Goal: Check status

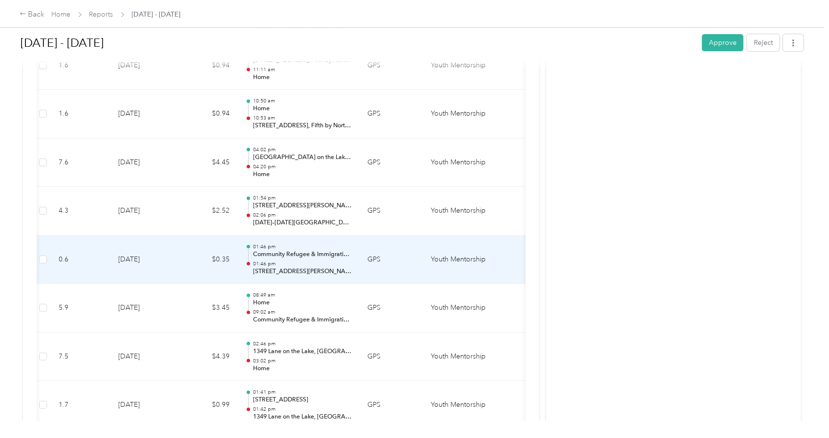
scroll to position [4784, 0]
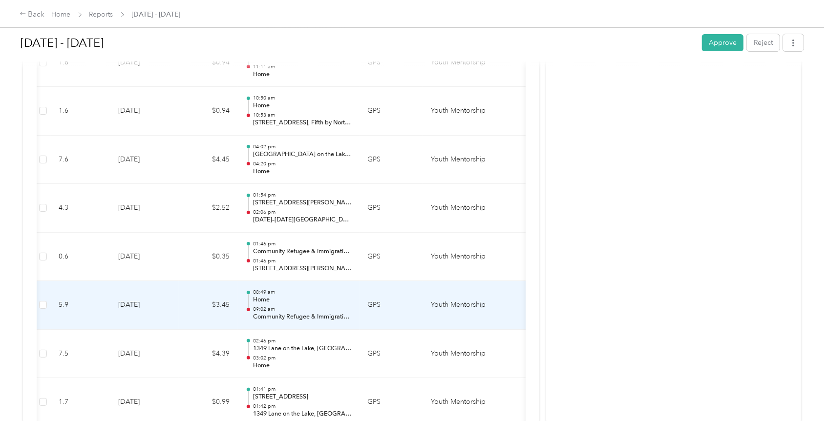
click at [278, 296] on p "Home" at bounding box center [302, 300] width 99 height 9
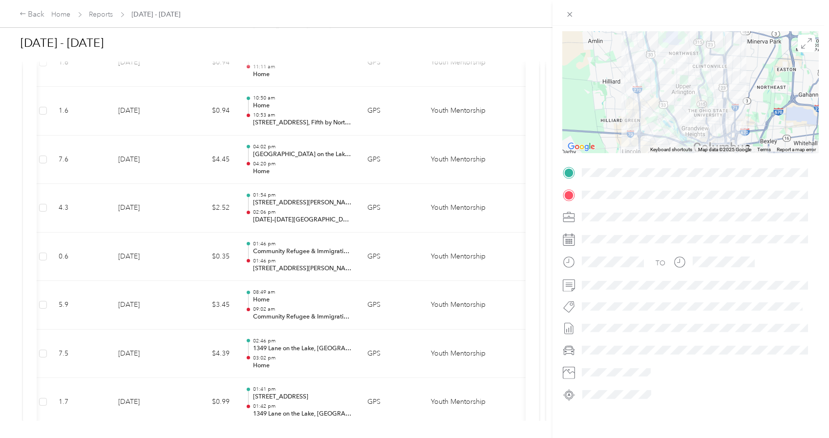
scroll to position [0, 0]
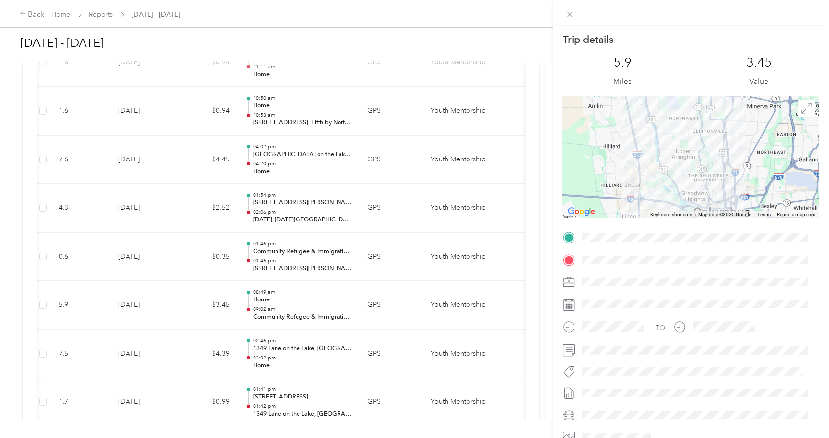
click at [543, 106] on div "Trip details This trip cannot be edited because it is either under review, appr…" at bounding box center [414, 219] width 829 height 438
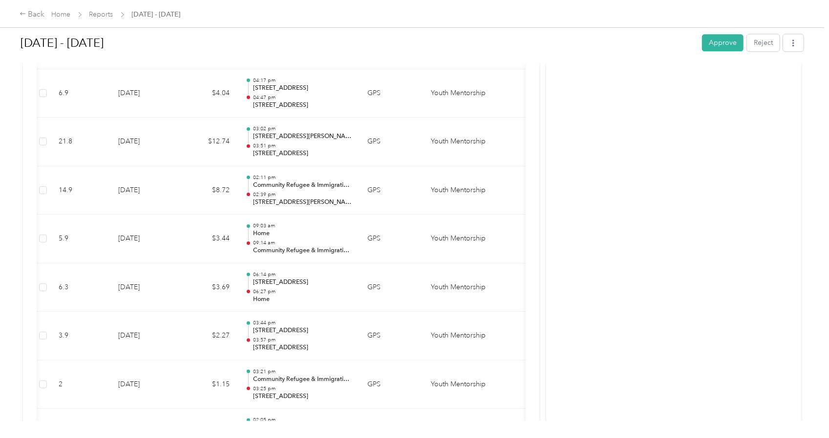
scroll to position [4072, 0]
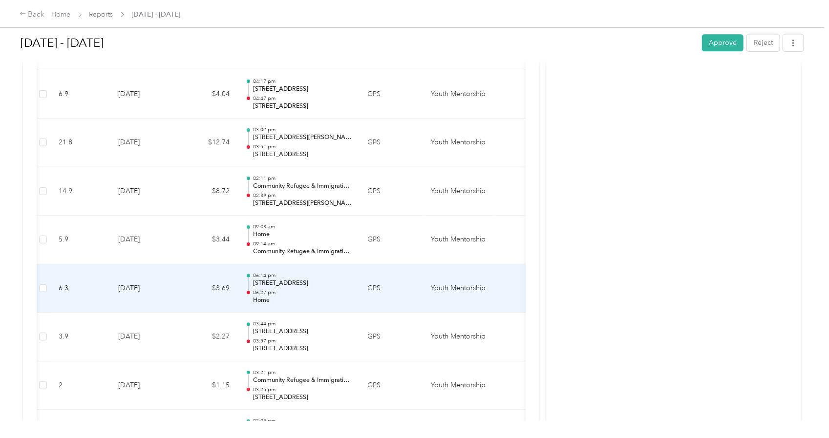
click at [255, 272] on p "06:14 pm" at bounding box center [302, 275] width 99 height 7
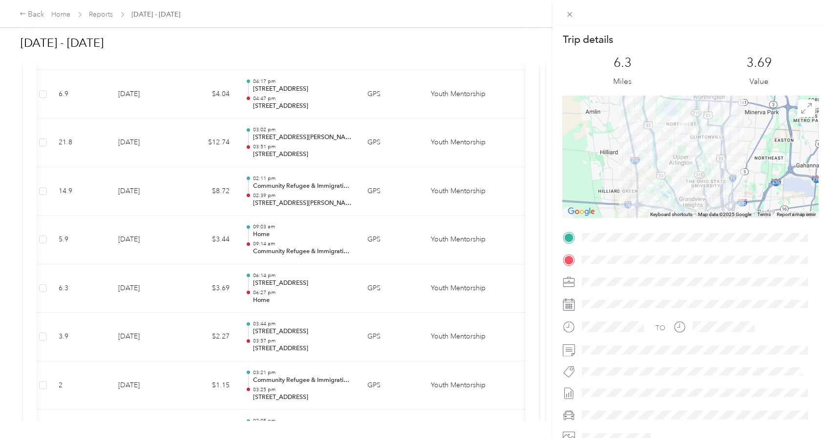
click at [568, 57] on div "6.3 Miles" at bounding box center [622, 71] width 119 height 33
